Goal: Information Seeking & Learning: Compare options

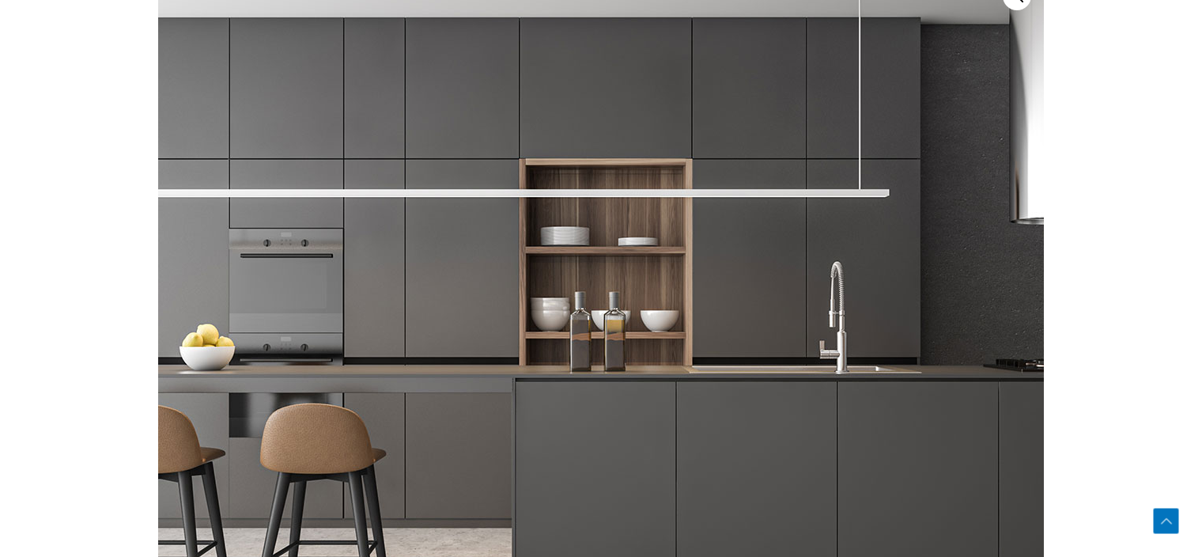
scroll to position [632, 0]
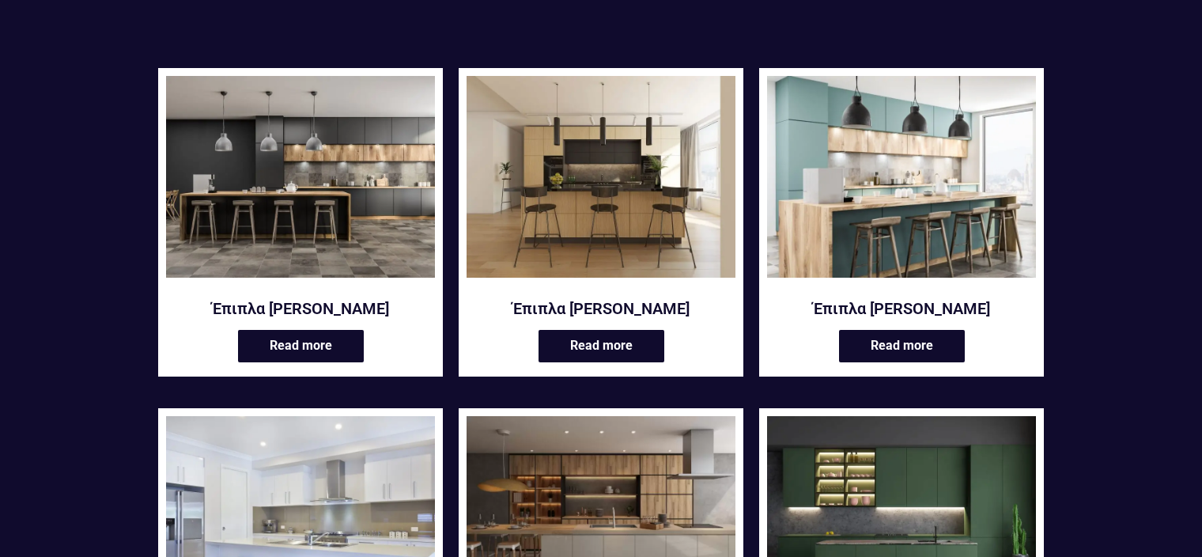
click at [380, 171] on img at bounding box center [300, 177] width 269 height 202
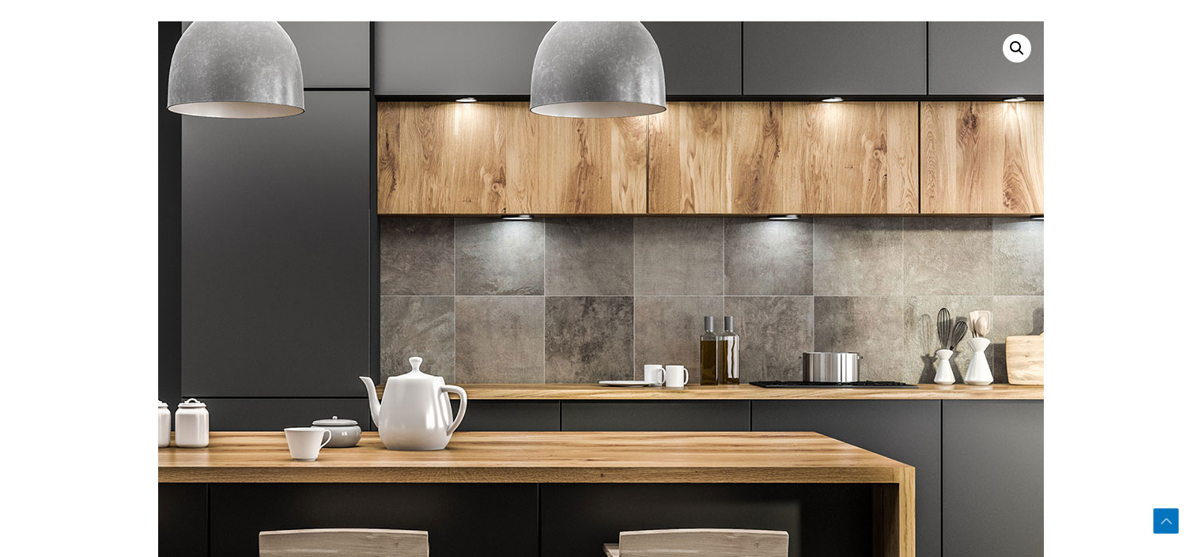
scroll to position [632, 0]
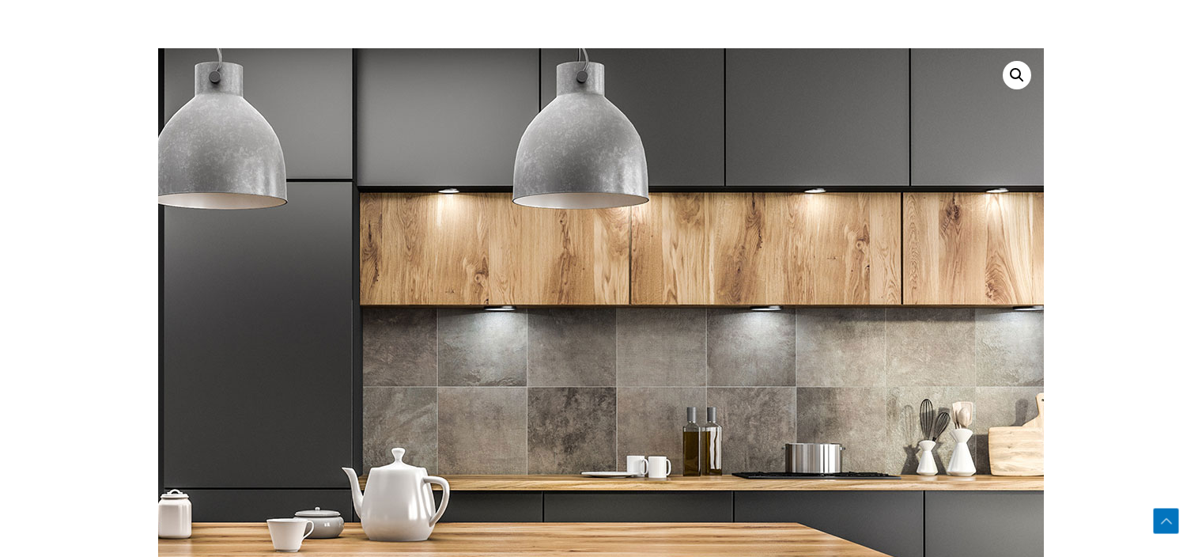
click at [790, 264] on img at bounding box center [466, 400] width 1518 height 1012
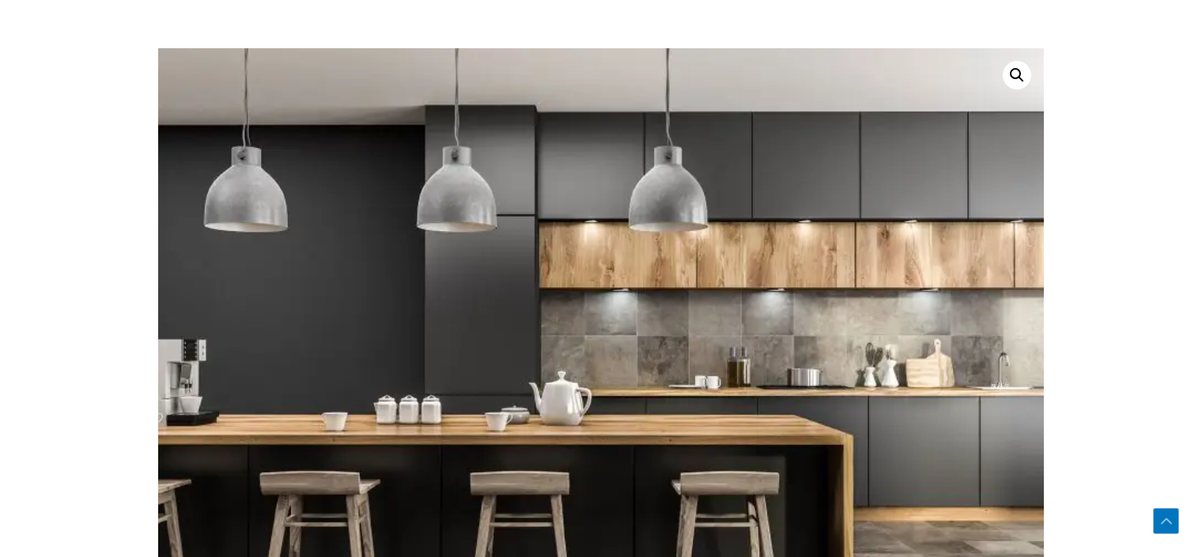
click at [1014, 74] on link at bounding box center [1016, 75] width 28 height 28
